Goal: Task Accomplishment & Management: Complete application form

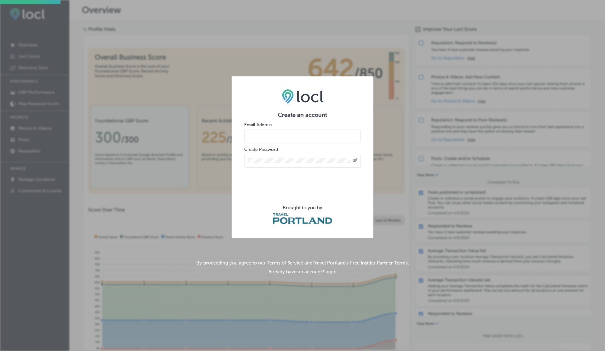
click at [281, 136] on input "email" at bounding box center [302, 136] width 117 height 14
type input "vasilikigreece69+testfjyuhk@gmail.com"
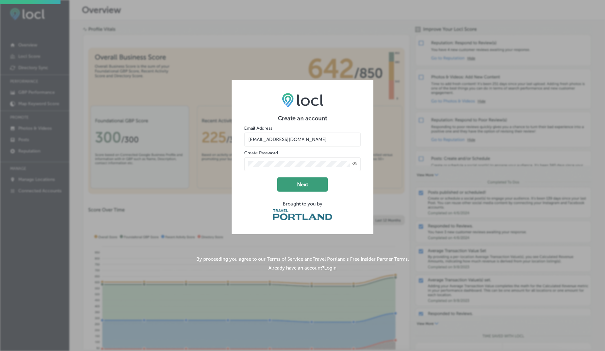
click at [300, 178] on button "Next" at bounding box center [302, 184] width 50 height 14
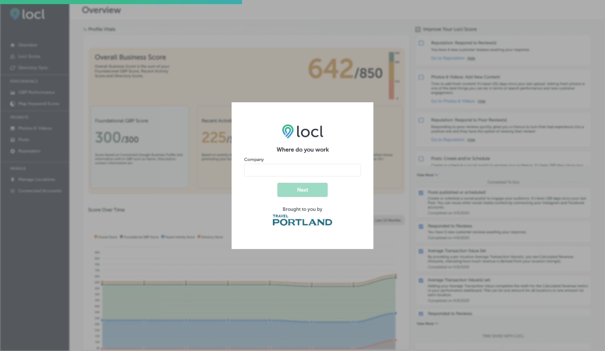
click at [280, 172] on input "name" at bounding box center [302, 170] width 117 height 13
type input "V"
click at [277, 183] on button "Next" at bounding box center [302, 190] width 50 height 14
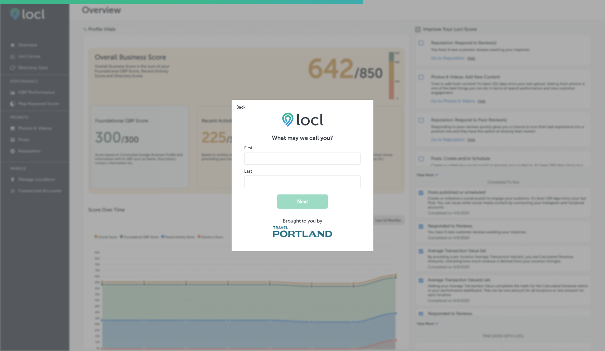
click at [275, 162] on input "name" at bounding box center [302, 158] width 117 height 13
type input "V"
type input "G"
click at [277, 194] on button "Next" at bounding box center [302, 201] width 50 height 14
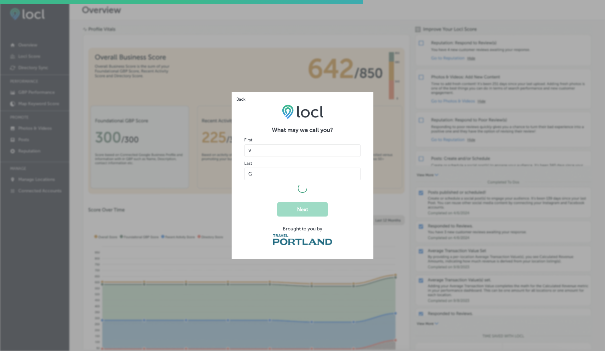
select select "US"
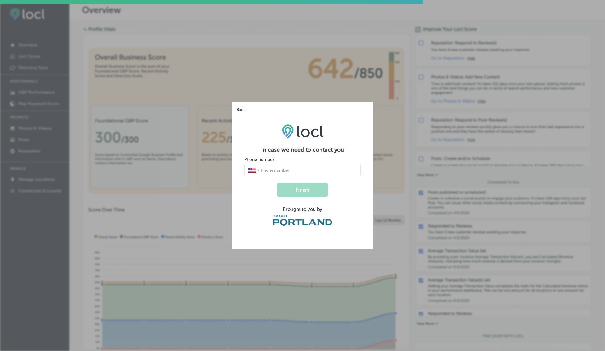
click at [281, 168] on input "tel" at bounding box center [308, 170] width 97 height 6
click at [277, 183] on button "Finish" at bounding box center [302, 190] width 50 height 14
type input "1 (234) 567-8900"
click at [277, 183] on button "Finish" at bounding box center [302, 190] width 50 height 14
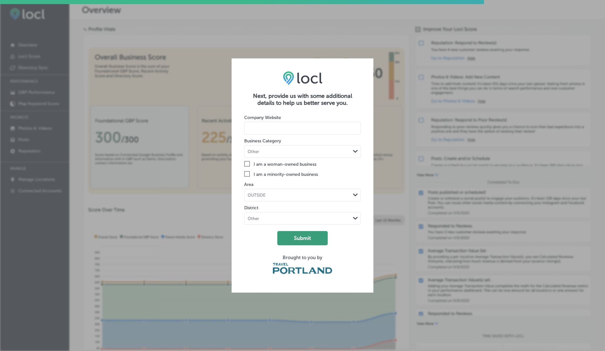
click at [299, 241] on button "Submit" at bounding box center [302, 238] width 50 height 14
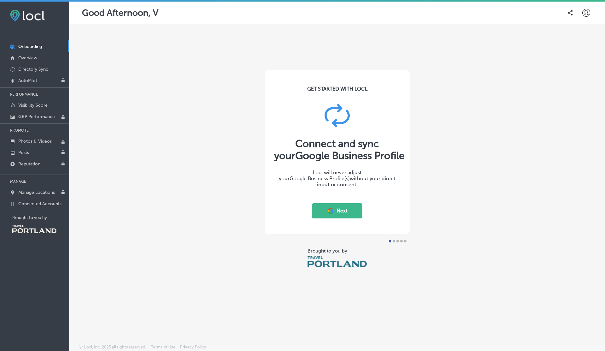
click at [586, 15] on icon at bounding box center [587, 13] width 8 height 8
click at [575, 36] on p "My Account" at bounding box center [577, 36] width 28 height 8
select select "US"
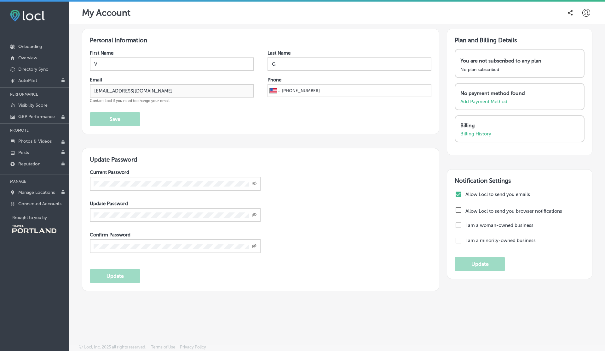
click at [585, 14] on icon at bounding box center [587, 13] width 8 height 8
click at [576, 70] on p "Log Out" at bounding box center [572, 68] width 19 height 8
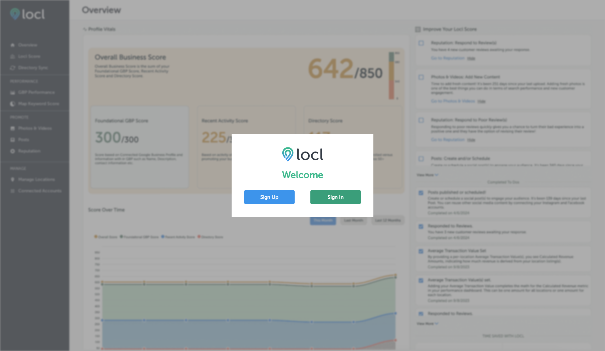
click at [326, 201] on button "Sign In" at bounding box center [336, 197] width 50 height 14
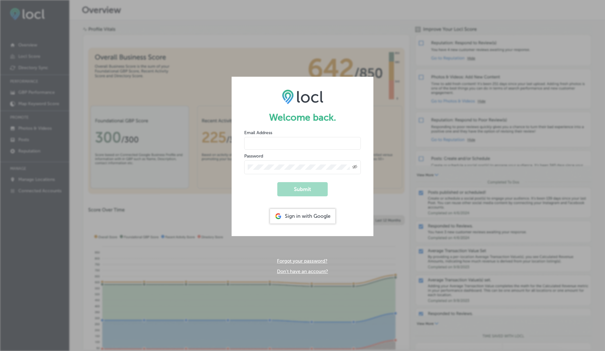
click at [276, 144] on input "email" at bounding box center [302, 143] width 117 height 13
paste input "vasilikigreece69+testfjyuhk@gmail.com"
type input "vasilikigreece69+testfjyuhk@gmail.com"
click at [277, 182] on button "Submit" at bounding box center [302, 189] width 50 height 14
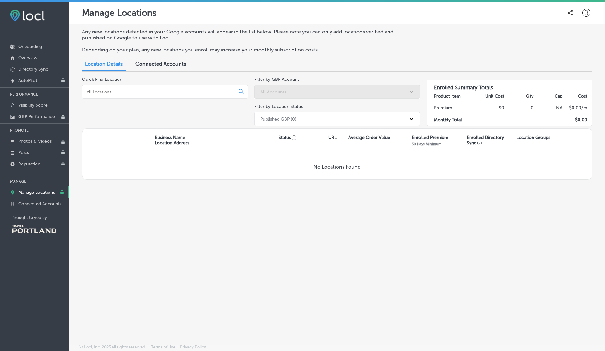
click at [160, 66] on span "Connected Accounts" at bounding box center [161, 64] width 50 height 6
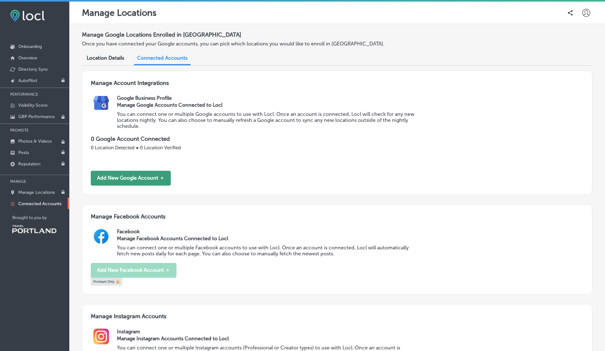
click at [144, 180] on button "Add New Google Account ＋" at bounding box center [131, 178] width 80 height 15
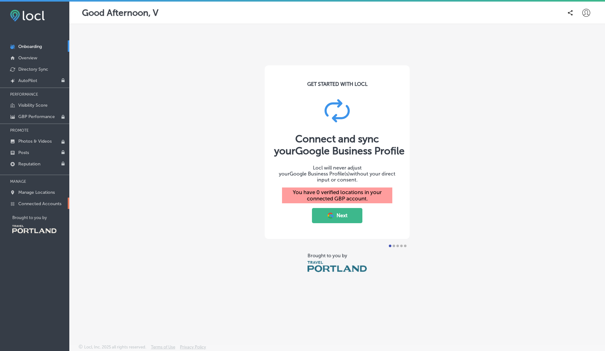
click at [46, 198] on link "Connected Accounts" at bounding box center [34, 202] width 69 height 11
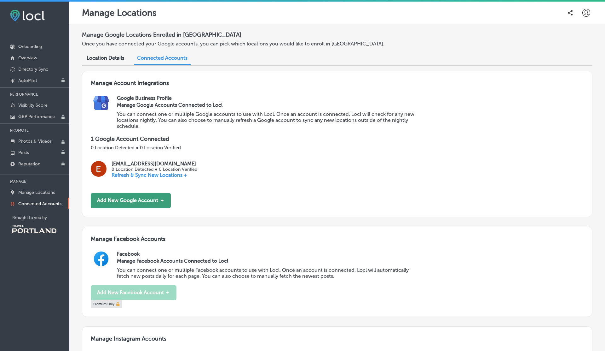
click at [144, 196] on button "Add New Google Account ＋" at bounding box center [131, 200] width 80 height 15
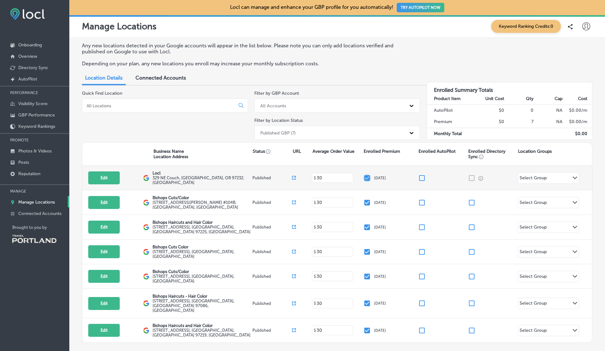
click at [365, 177] on input "checkbox" at bounding box center [368, 178] width 8 height 8
checkbox input "false"
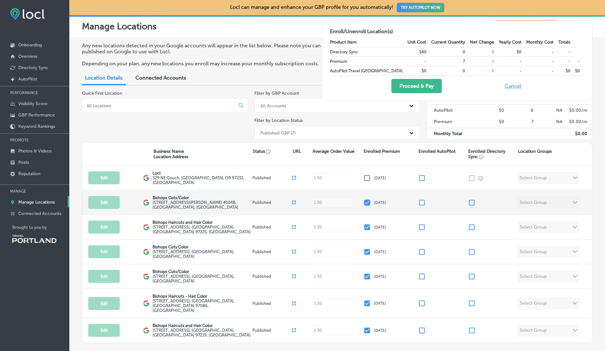
click at [365, 203] on input "checkbox" at bounding box center [368, 203] width 8 height 8
checkbox input "false"
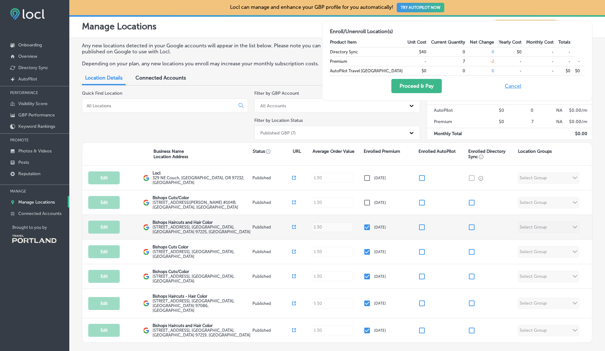
click at [365, 223] on input "checkbox" at bounding box center [368, 227] width 8 height 8
checkbox input "false"
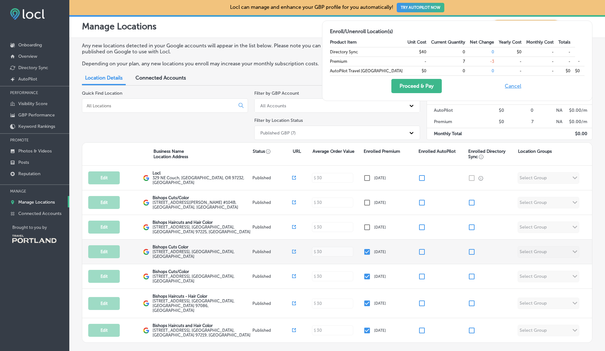
click at [370, 255] on div "Edit This location is not published yet. Bishops Cuts Color 16020 Southeast Mil…" at bounding box center [337, 251] width 510 height 25
click at [369, 253] on input "checkbox" at bounding box center [368, 252] width 8 height 8
checkbox input "false"
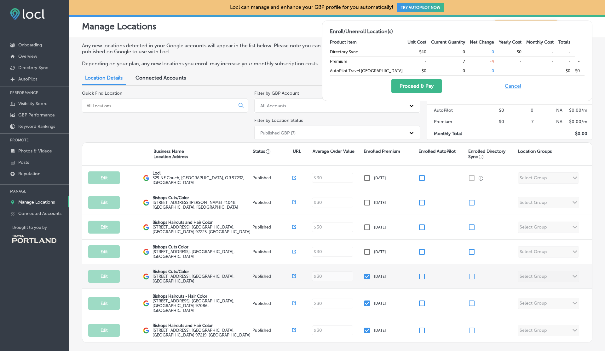
click at [369, 274] on input "checkbox" at bounding box center [368, 276] width 8 height 8
checkbox input "false"
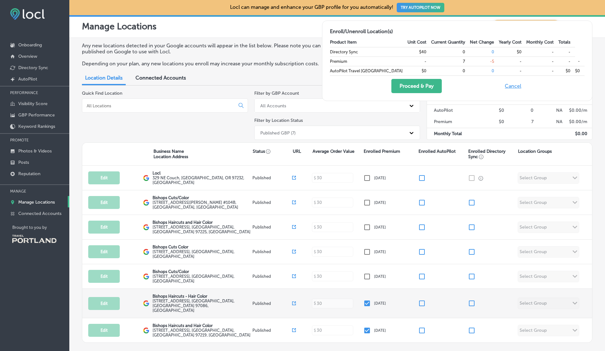
click at [369, 299] on input "checkbox" at bounding box center [368, 303] width 8 height 8
checkbox input "false"
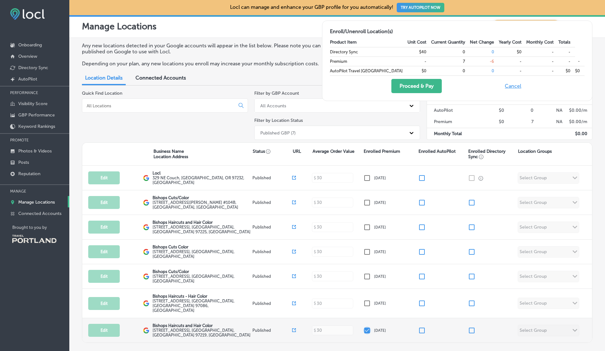
click at [369, 326] on input "checkbox" at bounding box center [368, 330] width 8 height 8
checkbox input "false"
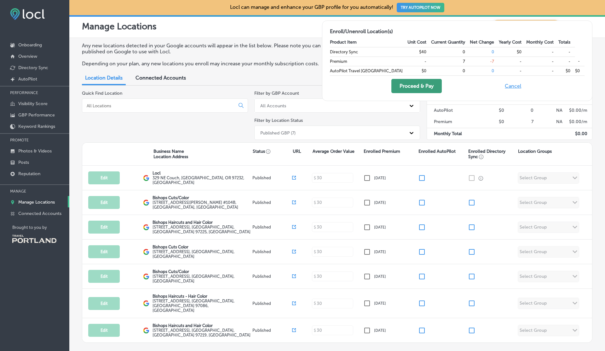
click at [437, 82] on button "Proceed & Pay" at bounding box center [417, 86] width 50 height 14
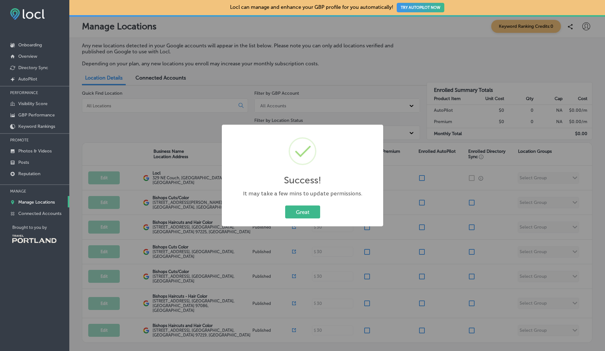
click at [285, 205] on button "Great" at bounding box center [302, 211] width 35 height 13
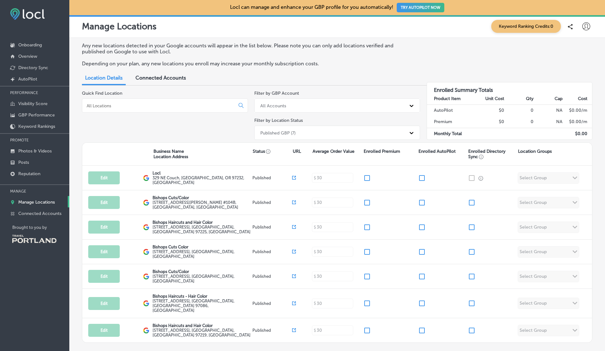
click at [158, 77] on span "Connected Accounts" at bounding box center [161, 78] width 50 height 6
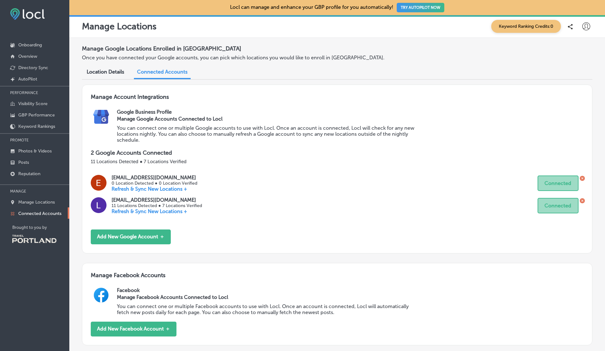
click at [584, 200] on icon at bounding box center [582, 200] width 5 height 5
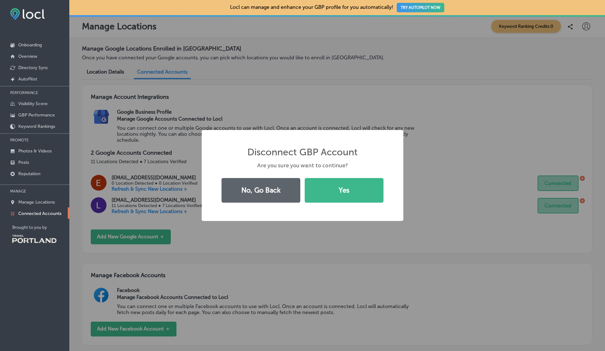
click at [305, 178] on button "Yes" at bounding box center [344, 190] width 79 height 25
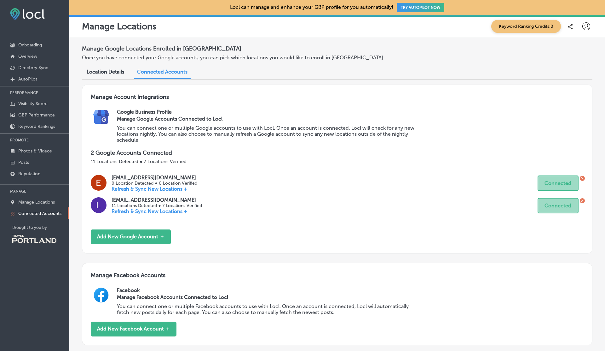
click at [583, 178] on icon at bounding box center [582, 178] width 5 height 5
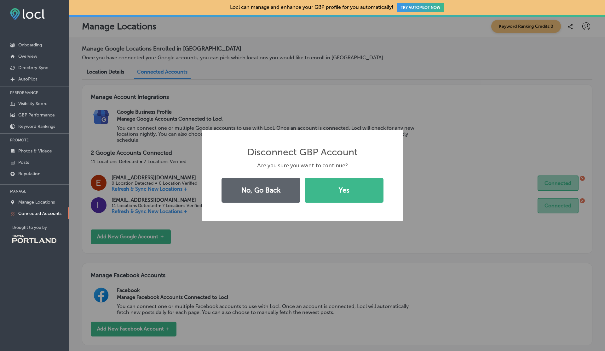
click at [305, 178] on button "Yes" at bounding box center [344, 190] width 79 height 25
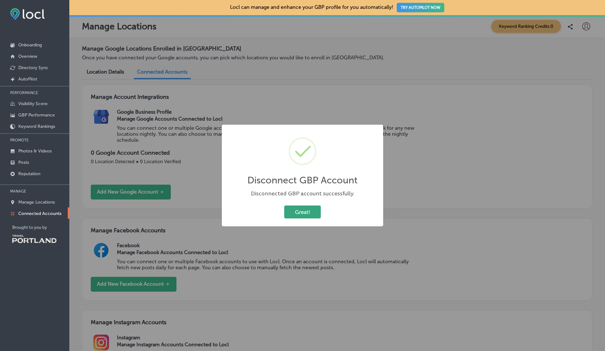
click at [296, 213] on button "Great!" at bounding box center [302, 211] width 37 height 13
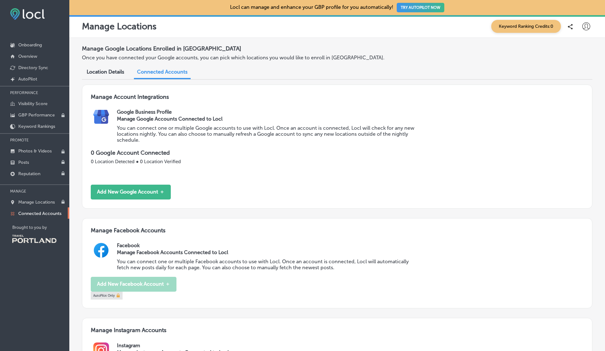
click at [589, 24] on icon at bounding box center [587, 26] width 8 height 8
click at [572, 48] on p "My Account" at bounding box center [579, 49] width 28 height 8
select select "US"
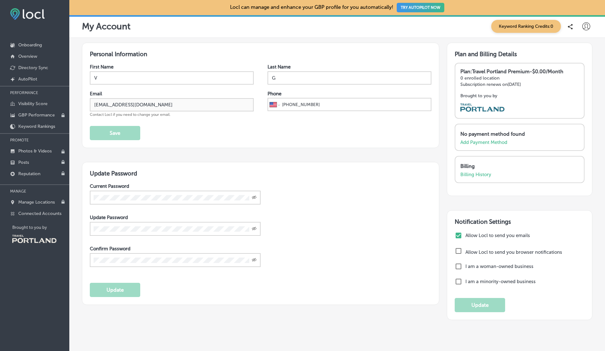
click at [589, 21] on div at bounding box center [586, 26] width 13 height 13
click at [573, 80] on p "Log Out" at bounding box center [574, 82] width 19 height 8
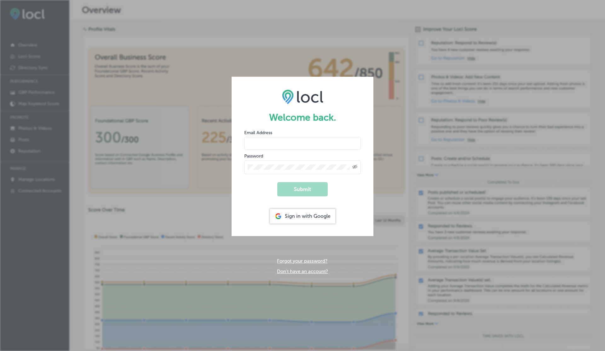
click at [256, 146] on input "email" at bounding box center [302, 143] width 117 height 13
paste input "[EMAIL_ADDRESS][DOMAIN_NAME]"
type input "[EMAIL_ADDRESS][DOMAIN_NAME]"
click at [277, 182] on button "Submit" at bounding box center [302, 189] width 50 height 14
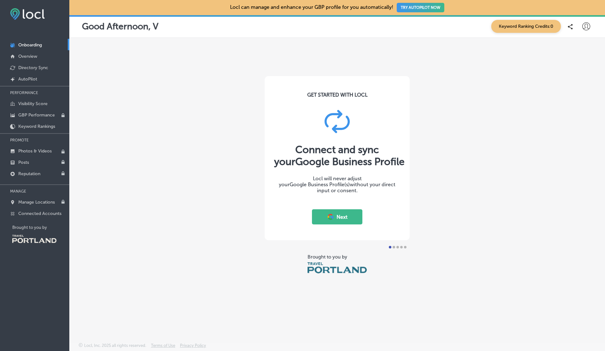
click at [587, 26] on icon at bounding box center [587, 26] width 8 height 8
click at [568, 82] on p "Log Out" at bounding box center [572, 82] width 19 height 8
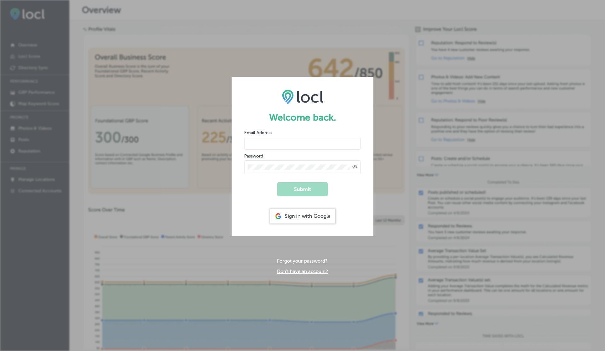
click at [338, 35] on div "Welcome back. Email Address Password Created with Sketch. Submit Sign in with G…" at bounding box center [302, 175] width 605 height 351
